Goal: Information Seeking & Learning: Learn about a topic

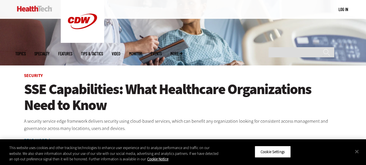
scroll to position [116, 0]
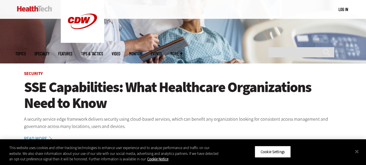
click at [110, 93] on h1 "SSE Capabilities: What Healthcare Organizations Need to Know" at bounding box center [183, 95] width 318 height 32
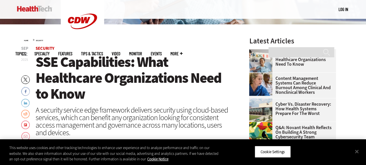
scroll to position [145, 0]
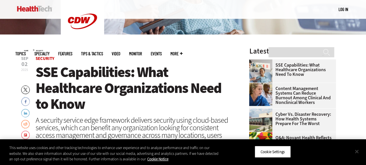
click at [356, 151] on button "Close" at bounding box center [356, 151] width 13 height 13
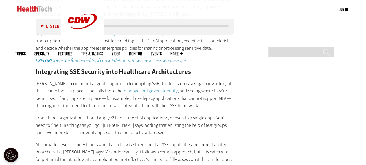
scroll to position [1127, 0]
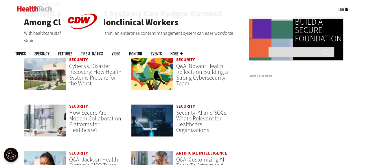
scroll to position [405, 0]
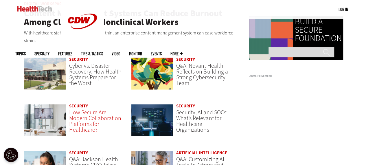
click at [90, 121] on span "How Secure Are Modern Collaboration Platforms for Healthcare?" at bounding box center [95, 120] width 52 height 25
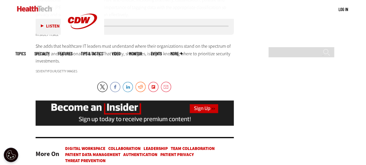
scroll to position [1601, 0]
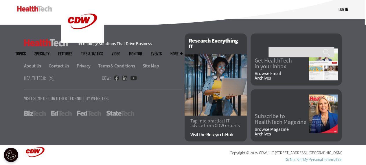
click at [85, 114] on link "FedTech" at bounding box center [89, 112] width 24 height 5
